Goal: Information Seeking & Learning: Find specific fact

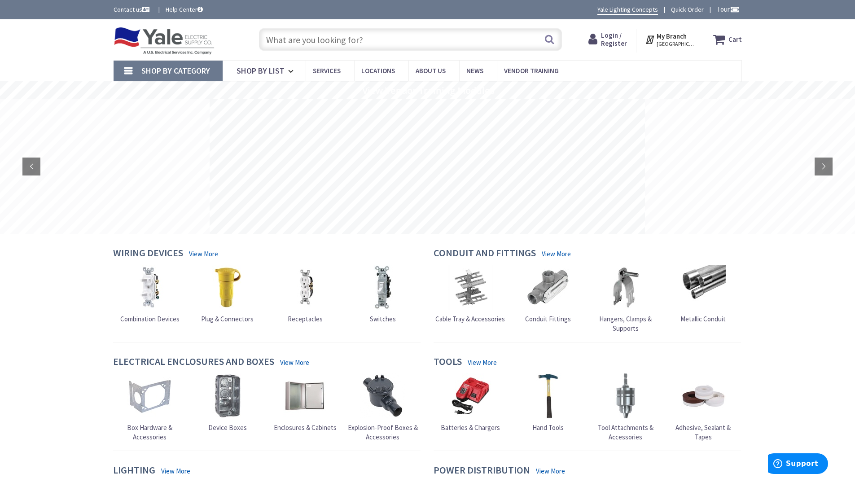
click at [445, 36] on input "text" at bounding box center [410, 39] width 303 height 22
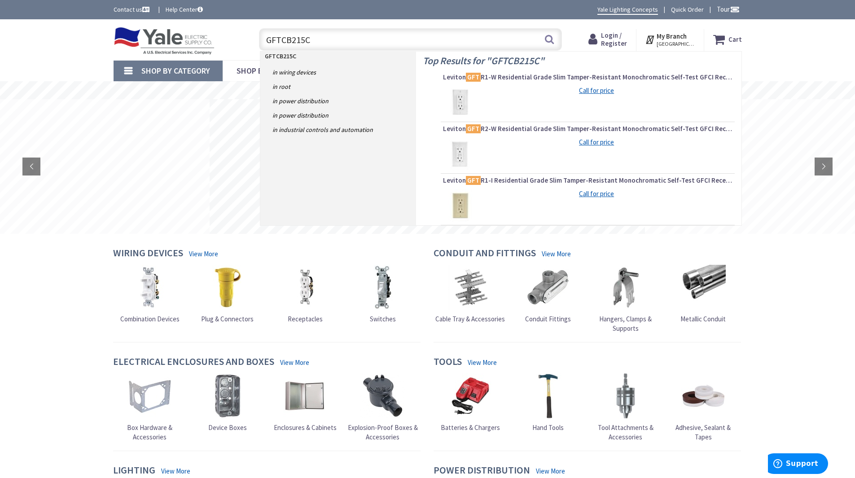
type input "GFTCB215CS"
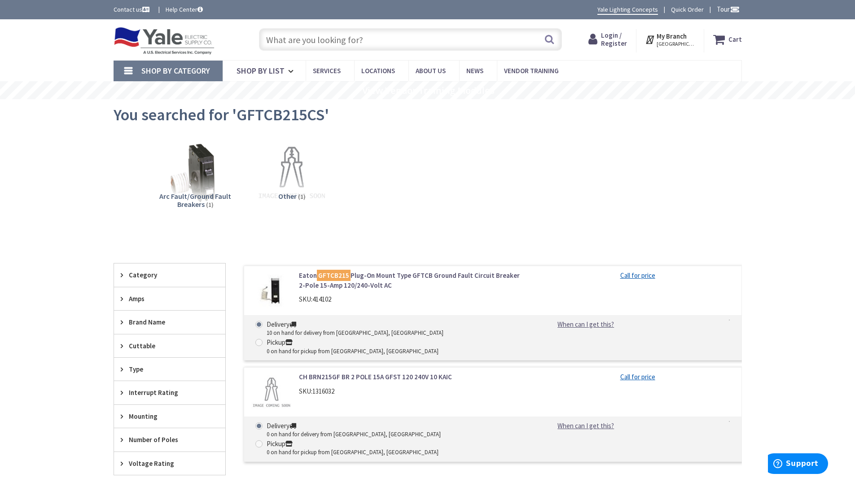
click at [336, 33] on input "text" at bounding box center [410, 39] width 303 height 22
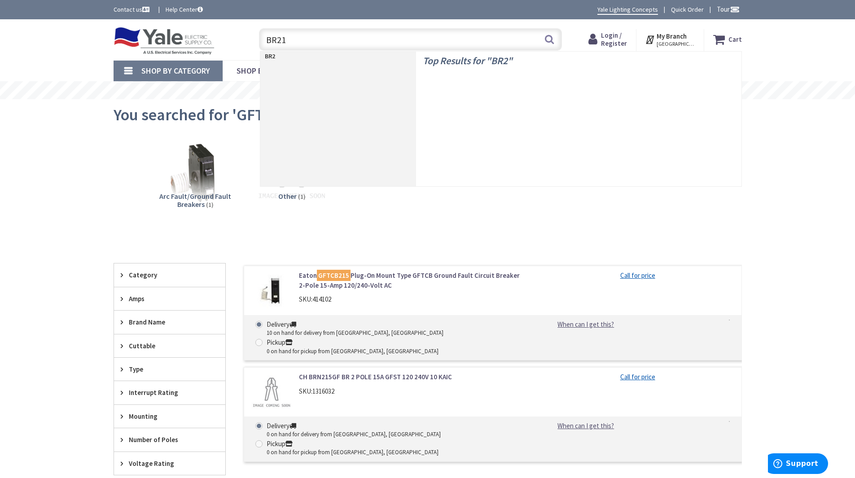
type input "BR215"
